Goal: Navigation & Orientation: Find specific page/section

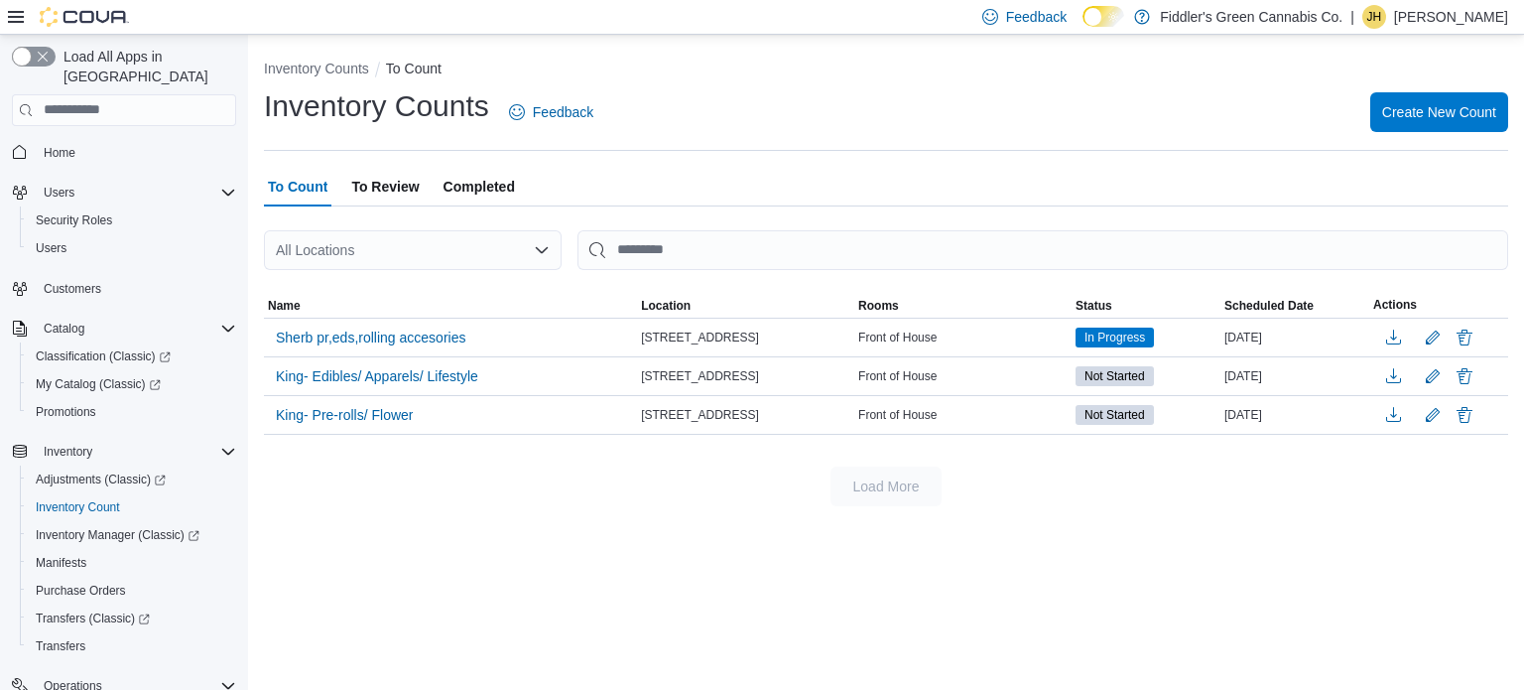
click at [1414, 29] on div "Feedback Dark Mode Fiddler's Green Cannabis Co. | [PERSON_NAME]" at bounding box center [1241, 17] width 534 height 40
click at [1382, 15] on span "JH" at bounding box center [1374, 17] width 15 height 24
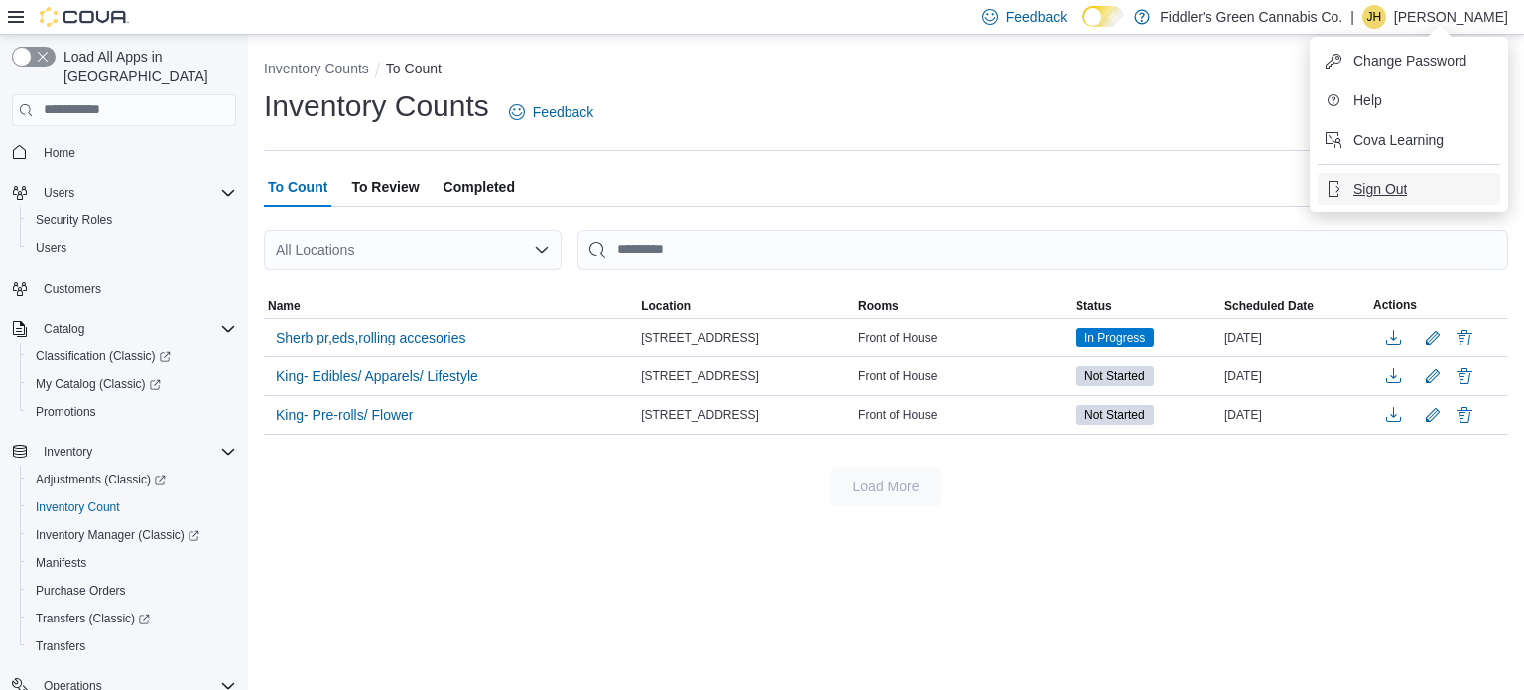
click at [1383, 190] on span "Sign Out" at bounding box center [1380, 189] width 54 height 20
